Goal: Communication & Community: Answer question/provide support

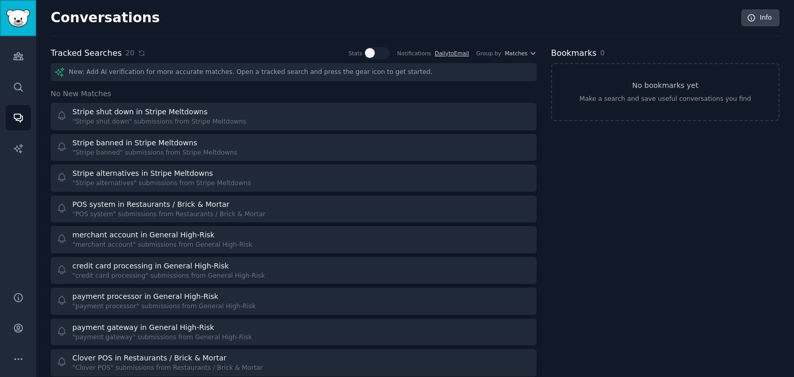
click at [13, 24] on img "Sidebar" at bounding box center [18, 18] width 24 height 18
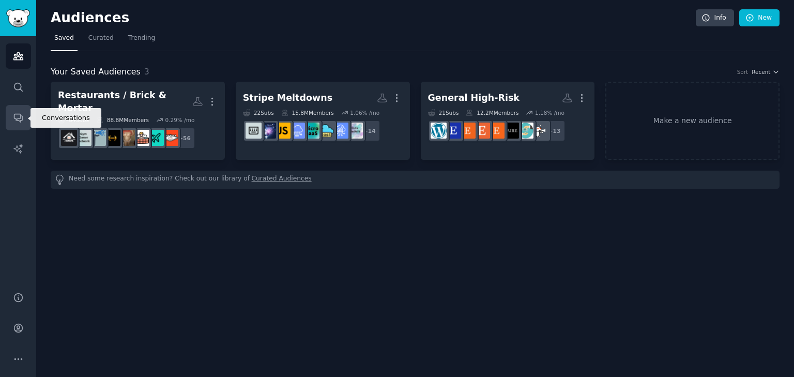
click at [17, 118] on icon "Sidebar" at bounding box center [18, 118] width 8 height 8
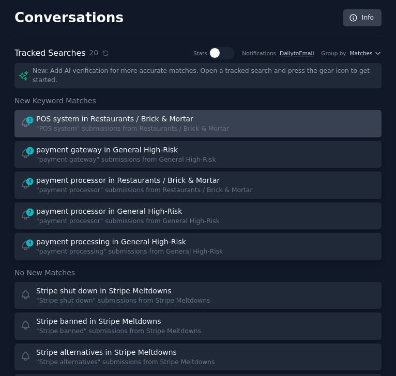
click at [152, 125] on div ""POS system" submissions from Restaurants / Brick & Mortar" at bounding box center [132, 129] width 193 height 9
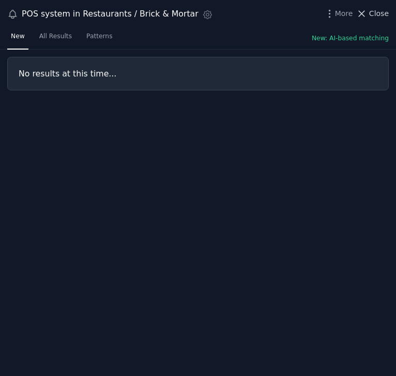
click at [377, 10] on span "Close" at bounding box center [379, 13] width 20 height 11
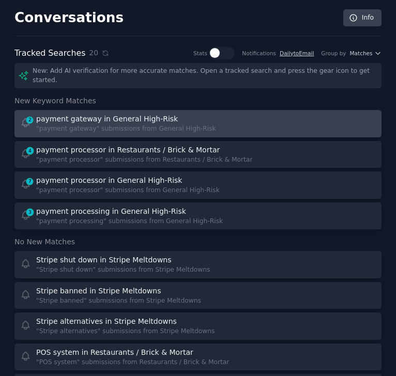
click at [139, 116] on div "payment gateway in General High-Risk" at bounding box center [107, 119] width 142 height 11
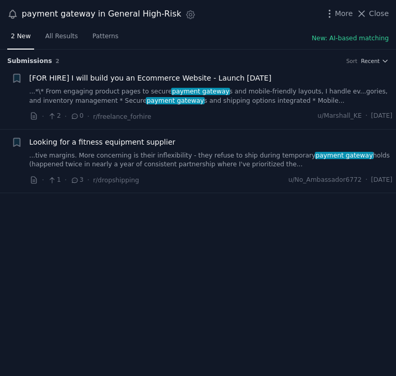
click at [202, 158] on link "...tive margins. More concerning is their inflexibility - they refuse to ship d…" at bounding box center [210, 160] width 363 height 18
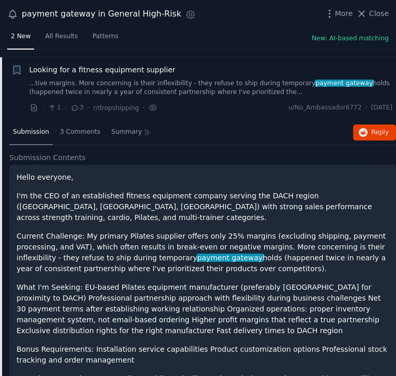
scroll to position [80, 0]
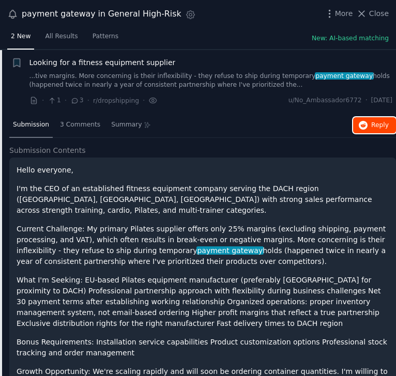
click at [374, 123] on span "Reply on Reddit" at bounding box center [380, 125] width 18 height 9
click at [374, 11] on span "Close" at bounding box center [379, 13] width 20 height 11
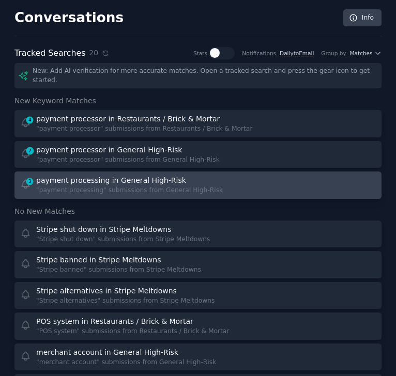
click at [93, 175] on div "payment processing in General High-Risk" at bounding box center [111, 180] width 150 height 11
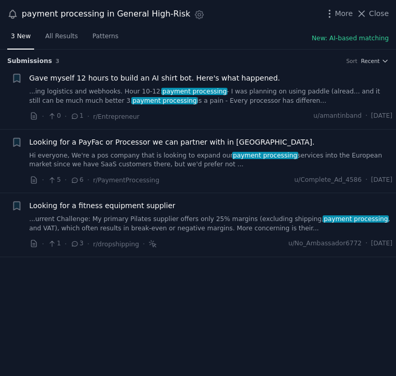
click at [211, 95] on link "...ing logistics and webhooks. Hour 10-12: payment processing - I was planning …" at bounding box center [210, 96] width 363 height 18
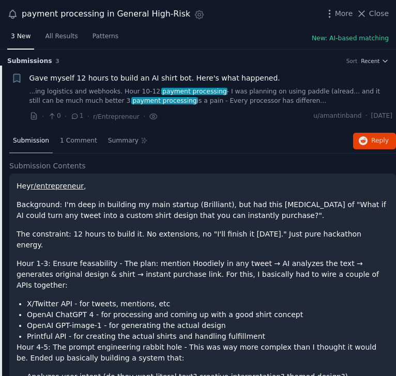
scroll to position [16, 0]
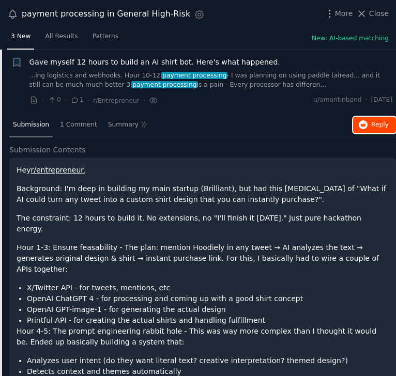
click at [369, 118] on button "Reply on Reddit" at bounding box center [374, 125] width 43 height 17
click at [375, 12] on span "Close" at bounding box center [379, 13] width 20 height 11
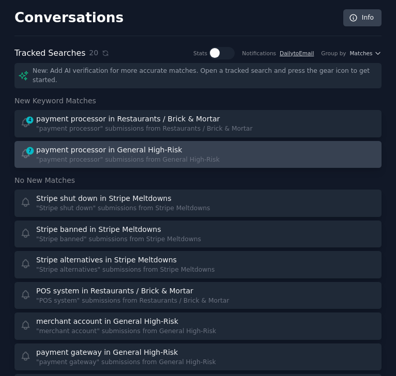
click at [94, 156] on div ""payment processor" submissions from General High-Risk" at bounding box center [127, 160] width 183 height 9
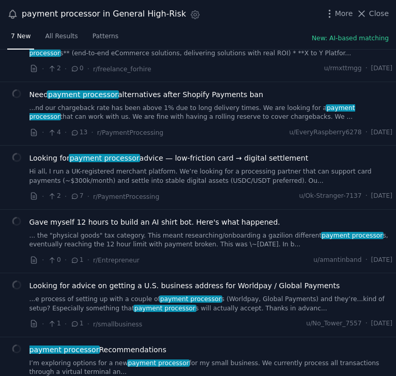
scroll to position [136, 0]
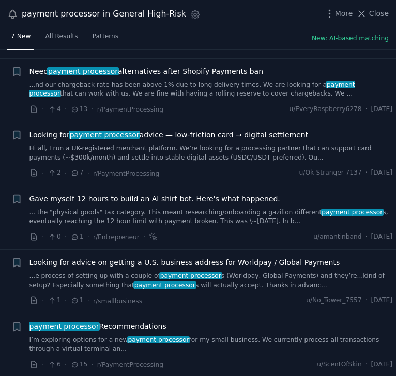
click at [209, 336] on link "I’m exploring options for a new payment processor for my small business. We cur…" at bounding box center [210, 345] width 363 height 18
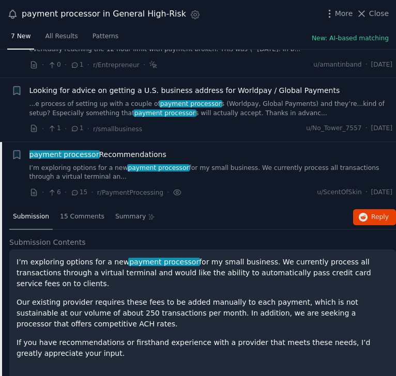
scroll to position [313, 0]
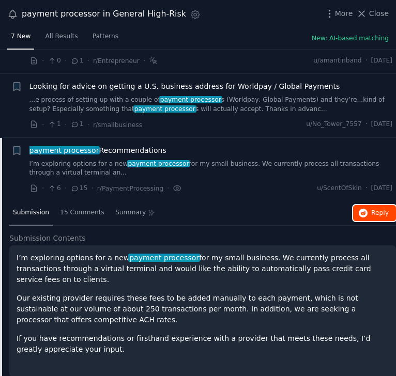
click at [378, 209] on span "Reply on Reddit" at bounding box center [380, 213] width 18 height 9
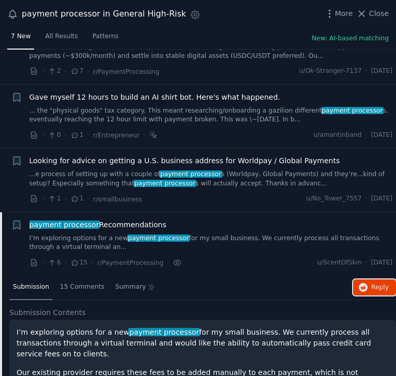
scroll to position [237, 0]
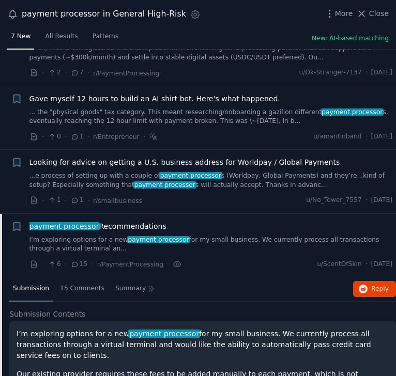
click at [262, 174] on link "...e process of setting up with a couple of payment processor s (Worldpay, Glob…" at bounding box center [210, 181] width 363 height 18
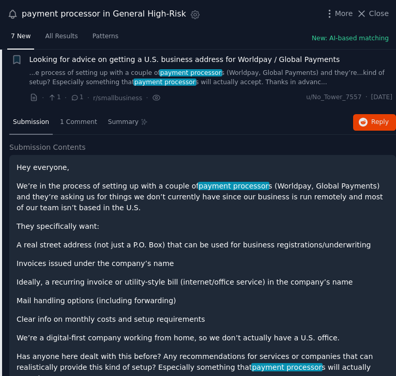
scroll to position [338, 0]
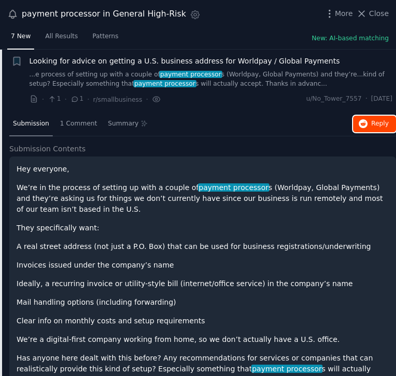
click at [377, 122] on span "Reply on Reddit" at bounding box center [380, 123] width 18 height 9
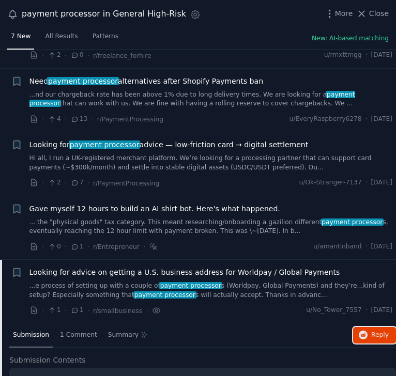
scroll to position [126, 0]
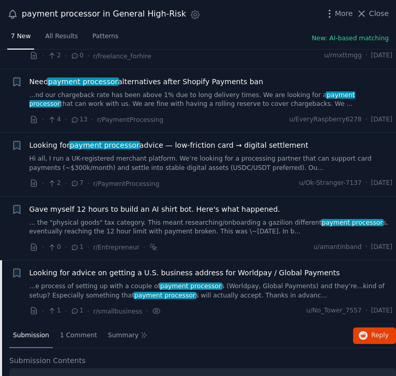
click at [144, 93] on link "...nd our chargeback rate has been above 1% due to long delivery times. We are …" at bounding box center [210, 100] width 363 height 18
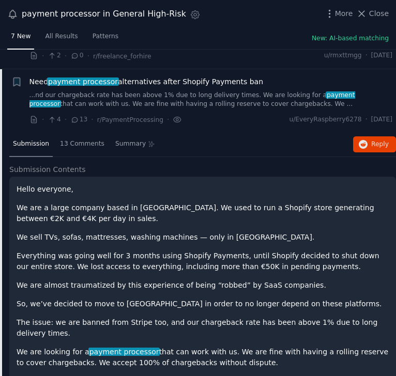
scroll to position [145, 0]
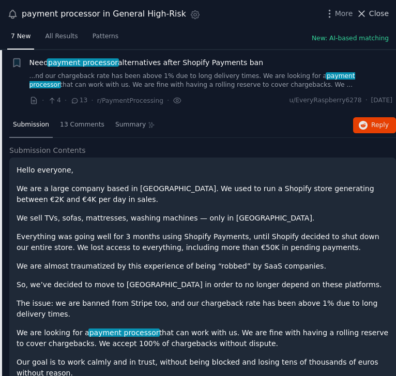
click at [375, 18] on span "Close" at bounding box center [379, 13] width 20 height 11
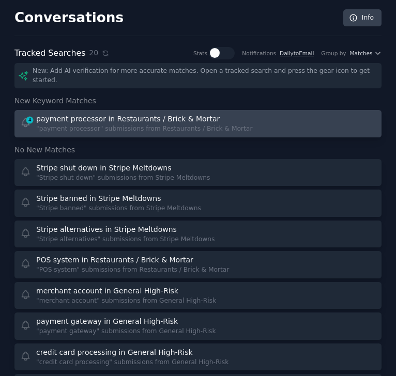
click at [86, 114] on div "payment processor in Restaurants / Brick & Mortar" at bounding box center [127, 119] width 183 height 11
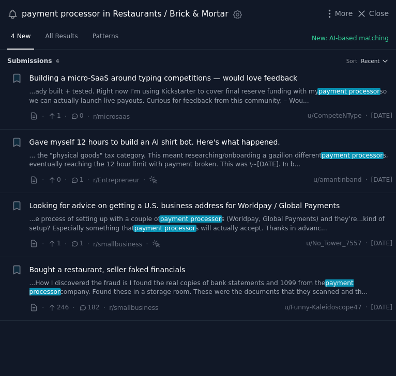
click at [175, 285] on link "...How I discovered the fraud is I found the real copies of bank statements and…" at bounding box center [210, 288] width 363 height 18
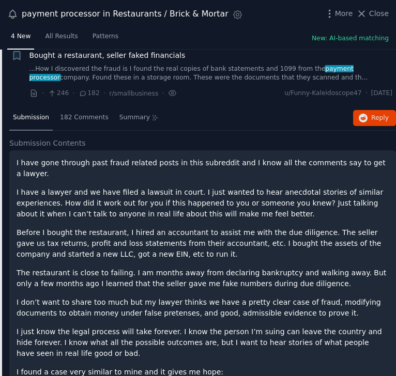
scroll to position [194, 0]
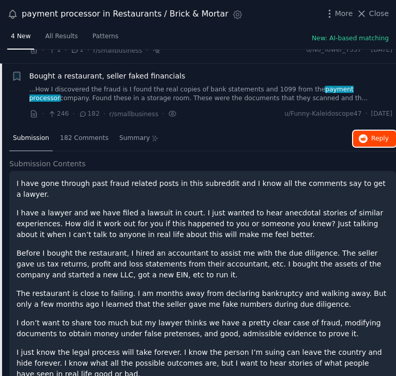
click at [374, 135] on span "Reply on Reddit" at bounding box center [380, 138] width 18 height 9
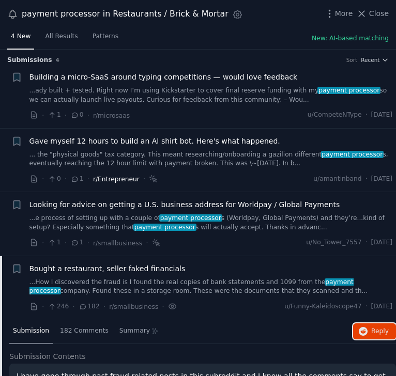
scroll to position [0, 0]
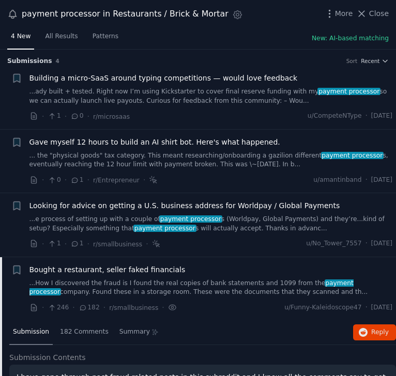
click at [213, 81] on span "Building a micro-SaaS around typing competitions — would love feedback" at bounding box center [163, 78] width 268 height 11
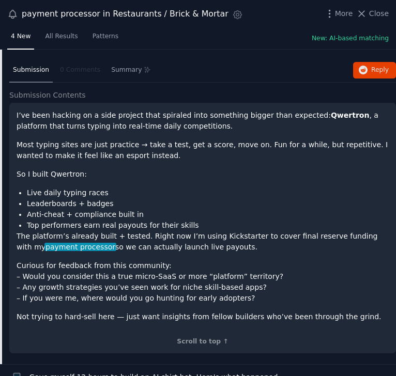
scroll to position [82, 0]
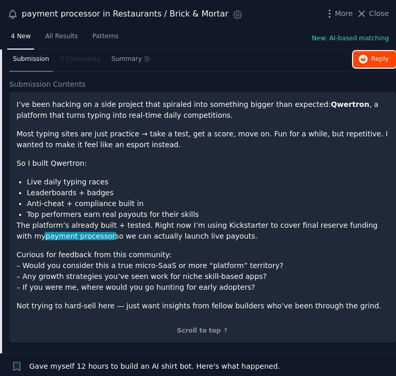
click at [364, 56] on icon "button" at bounding box center [363, 59] width 9 height 9
